Goal: Information Seeking & Learning: Learn about a topic

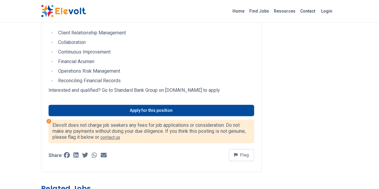
scroll to position [400, 0]
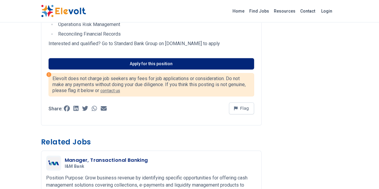
click at [126, 58] on link "Apply for this position" at bounding box center [152, 63] width 206 height 11
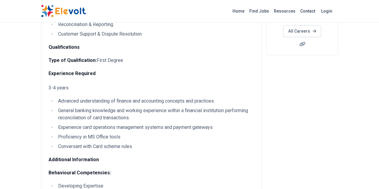
scroll to position [0, 0]
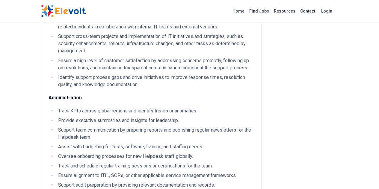
scroll to position [639, 0]
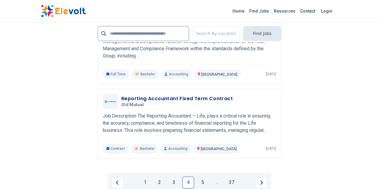
scroll to position [1439, 0]
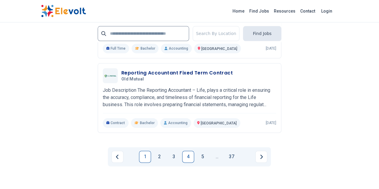
click at [147, 151] on link "1" at bounding box center [145, 157] width 12 height 12
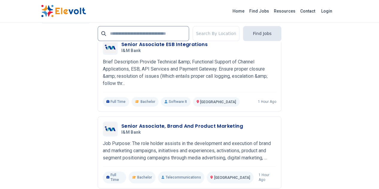
scroll to position [1479, 0]
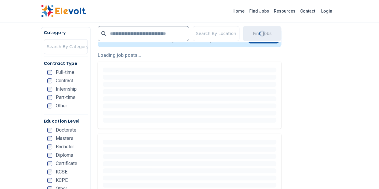
scroll to position [120, 0]
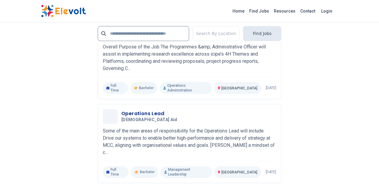
scroll to position [1479, 0]
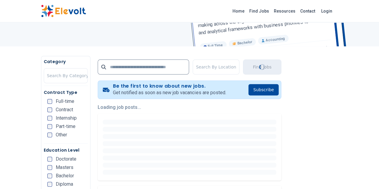
scroll to position [160, 0]
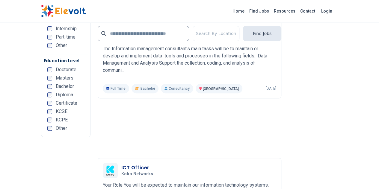
scroll to position [1359, 0]
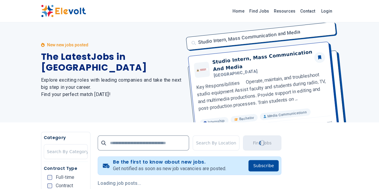
scroll to position [0, 0]
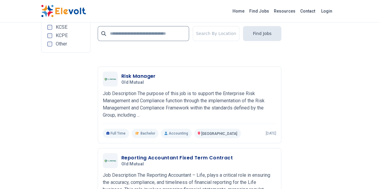
scroll to position [1359, 0]
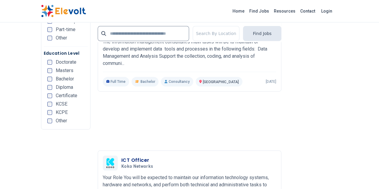
scroll to position [1319, 0]
